Goal: Task Accomplishment & Management: Use online tool/utility

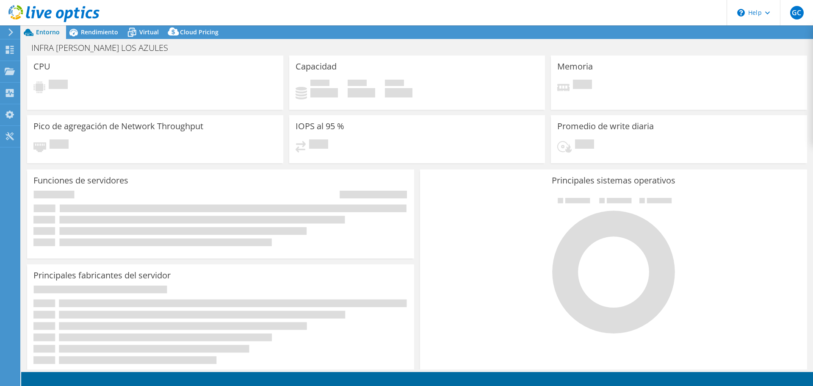
select select "USEast"
select select "USD"
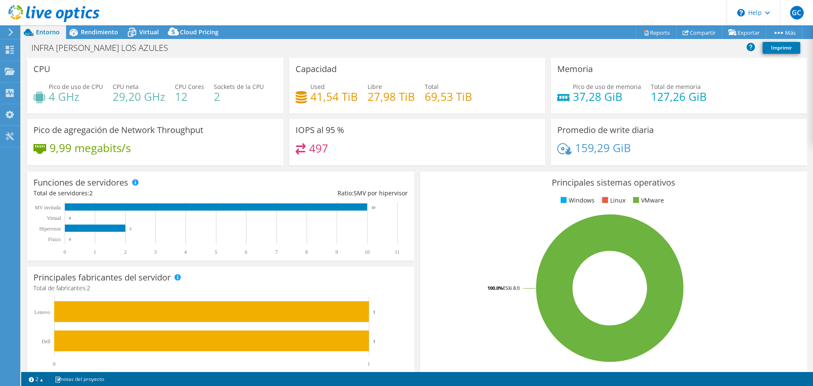
click at [10, 32] on icon at bounding box center [11, 32] width 6 height 8
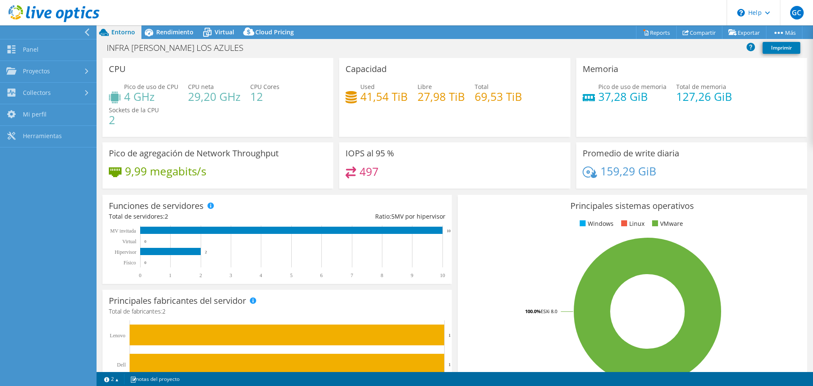
click at [116, 31] on span "Entorno" at bounding box center [123, 32] width 24 height 8
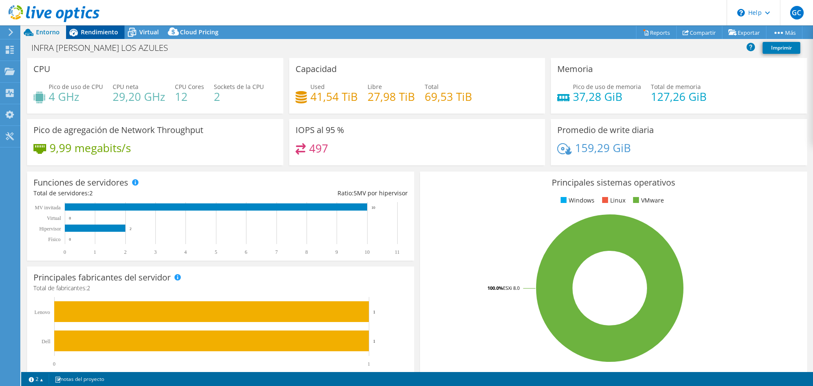
click at [110, 30] on span "Rendimiento" at bounding box center [99, 32] width 37 height 8
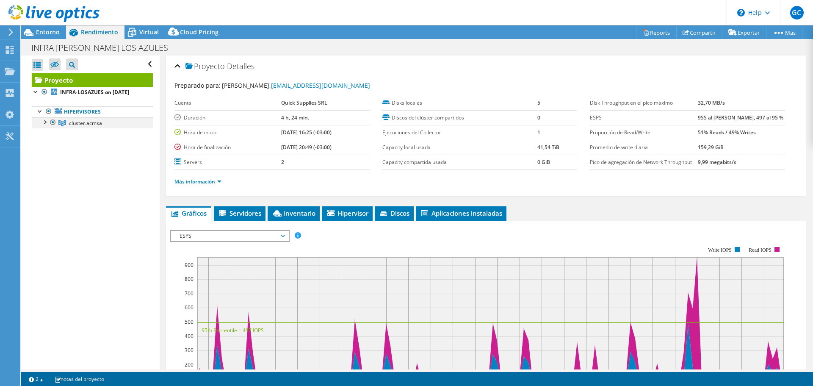
click at [47, 126] on div at bounding box center [44, 121] width 8 height 8
click at [50, 137] on div at bounding box center [48, 132] width 8 height 8
click at [73, 139] on link "[TECHNICAL_ID]" at bounding box center [92, 133] width 121 height 11
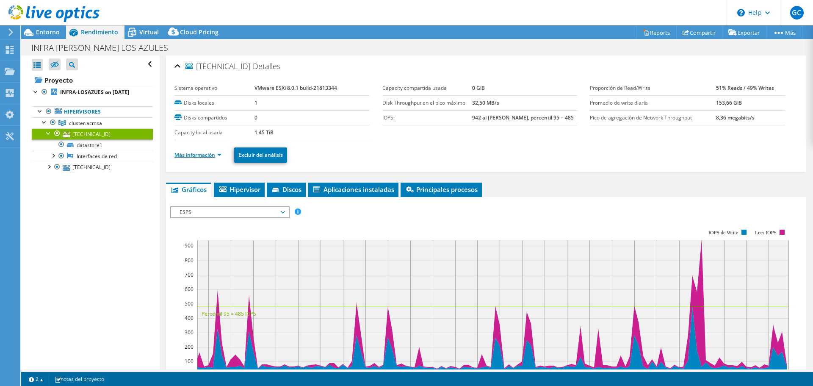
click at [218, 151] on link "Más información" at bounding box center [197, 154] width 47 height 7
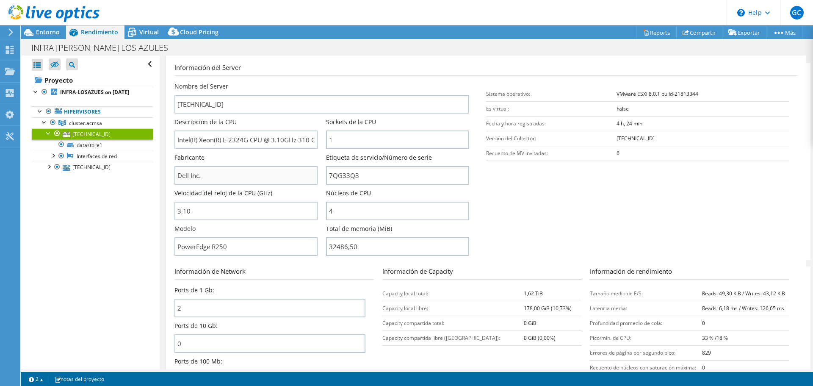
scroll to position [127, 0]
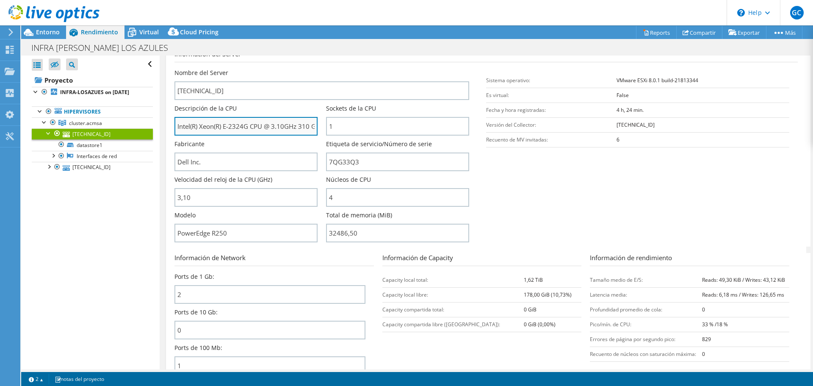
click at [191, 128] on input "Intel(R) Xeon(R) E-2324G CPU @ 3.10GHz 310 GHz" at bounding box center [245, 126] width 143 height 19
drag, startPoint x: 176, startPoint y: 128, endPoint x: 312, endPoint y: 131, distance: 136.4
click at [312, 131] on input "Intel(R) Xeon(R) E-2324G CPU @ 3.10GHz 310 GHz" at bounding box center [245, 126] width 143 height 19
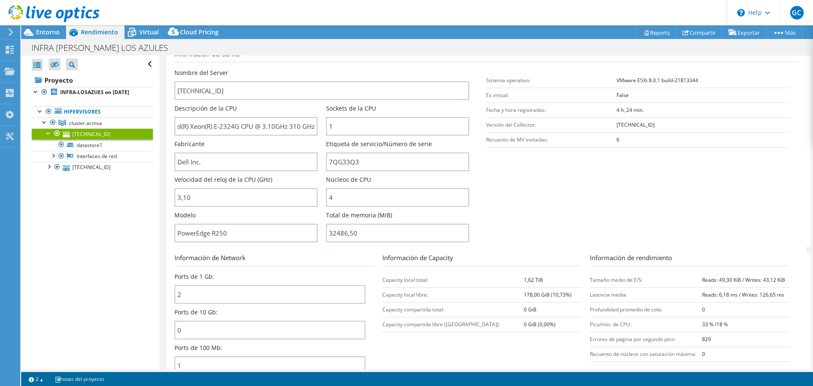
scroll to position [0, 0]
click at [337, 231] on input "32486,50" at bounding box center [397, 233] width 143 height 19
click at [336, 234] on input "32486,50" at bounding box center [397, 233] width 143 height 19
type input "3248650"
